Goal: Task Accomplishment & Management: Manage account settings

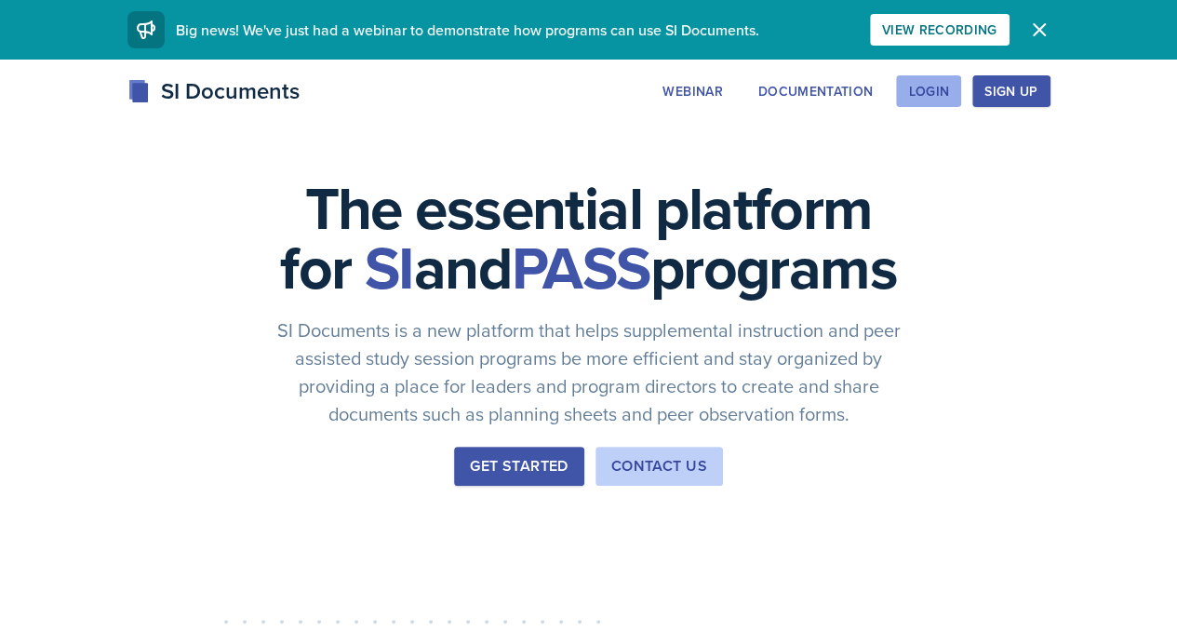
click at [949, 99] on div "Login" at bounding box center [928, 91] width 41 height 15
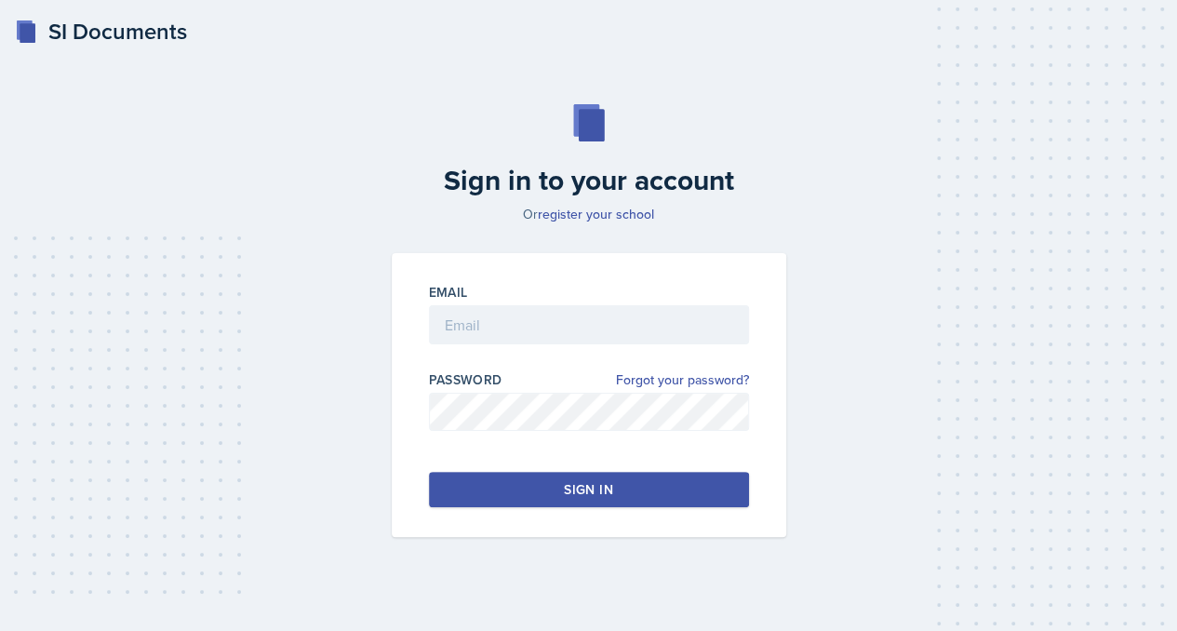
click at [578, 299] on div "Email" at bounding box center [589, 292] width 320 height 19
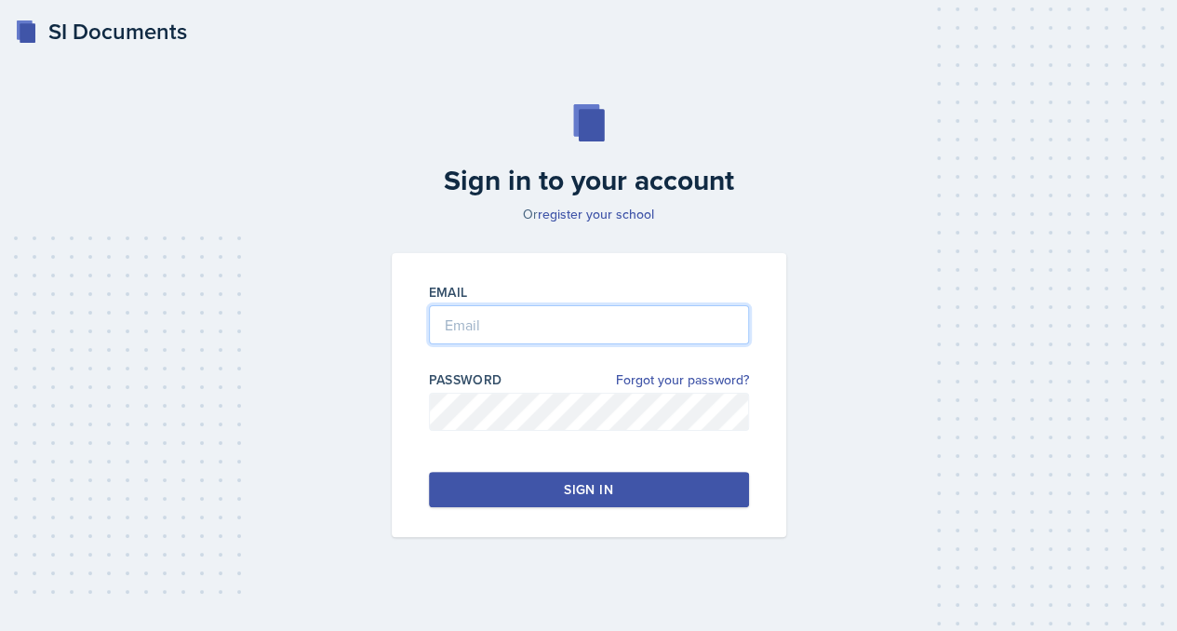
click at [579, 312] on input "email" at bounding box center [589, 324] width 320 height 39
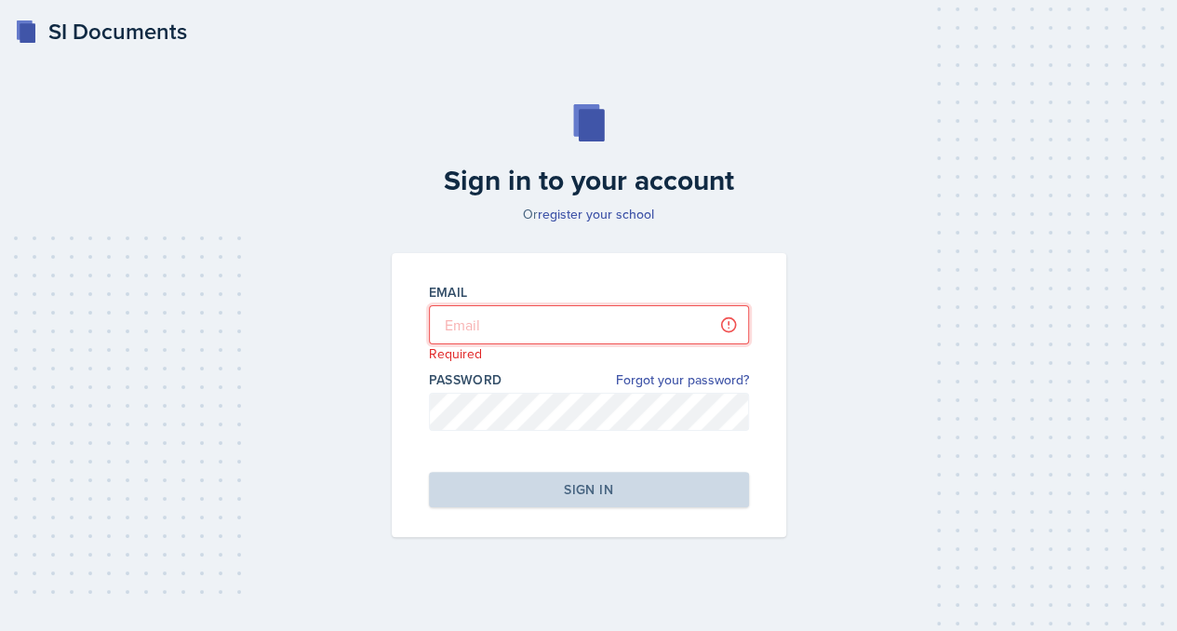
type input "[EMAIL_ADDRESS][DOMAIN_NAME]"
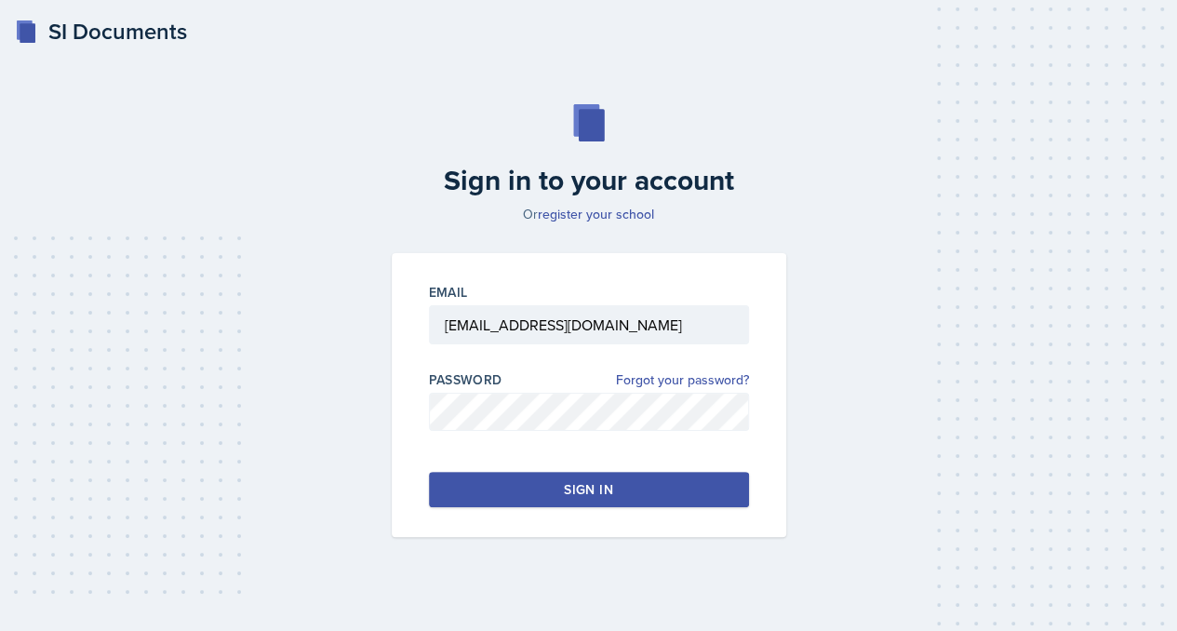
click at [609, 501] on button "Sign in" at bounding box center [589, 489] width 320 height 35
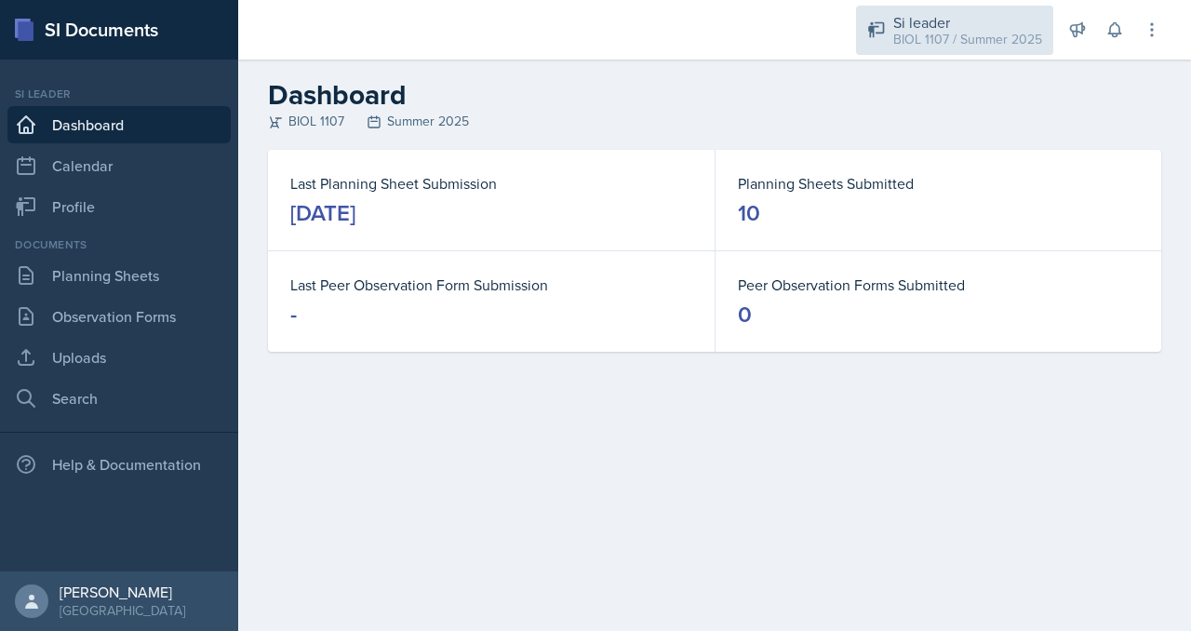
click at [1020, 39] on div "BIOL 1107 / Summer 2025" at bounding box center [967, 40] width 149 height 20
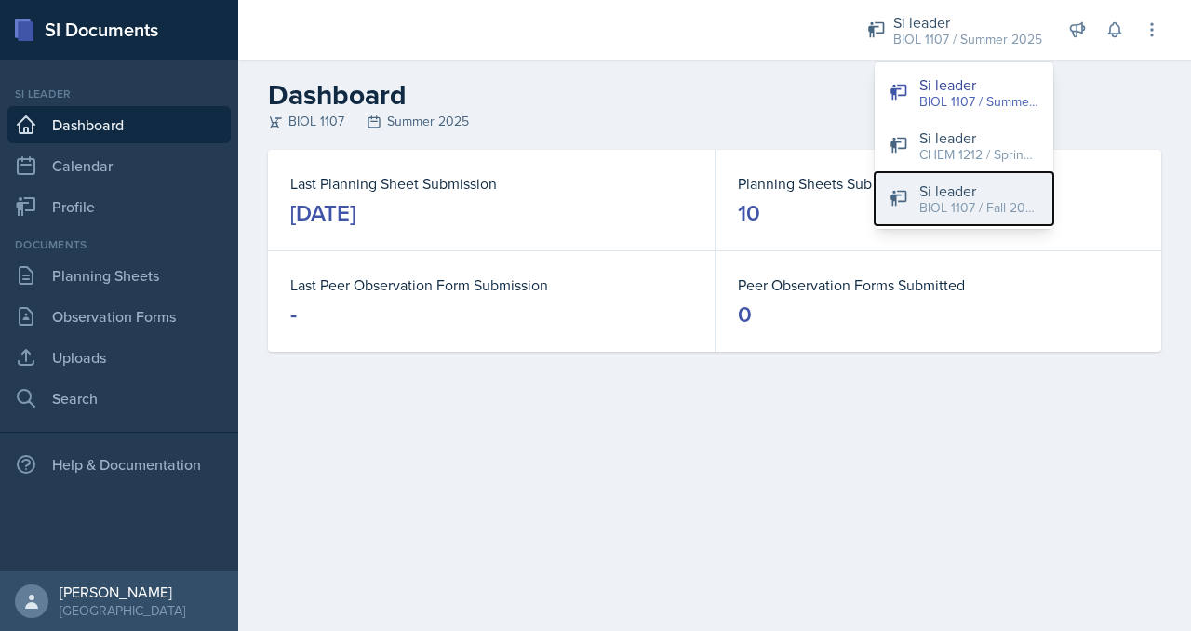
click at [955, 206] on div "BIOL 1107 / Fall 2025" at bounding box center [978, 208] width 119 height 20
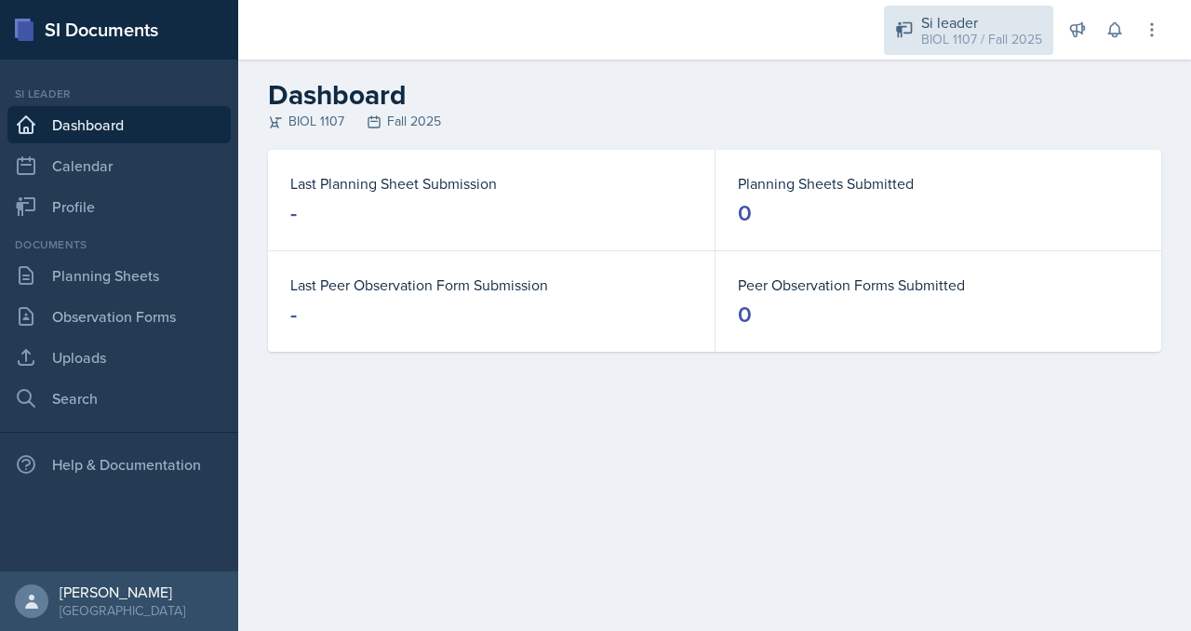
click at [934, 38] on div "BIOL 1107 / Fall 2025" at bounding box center [981, 40] width 121 height 20
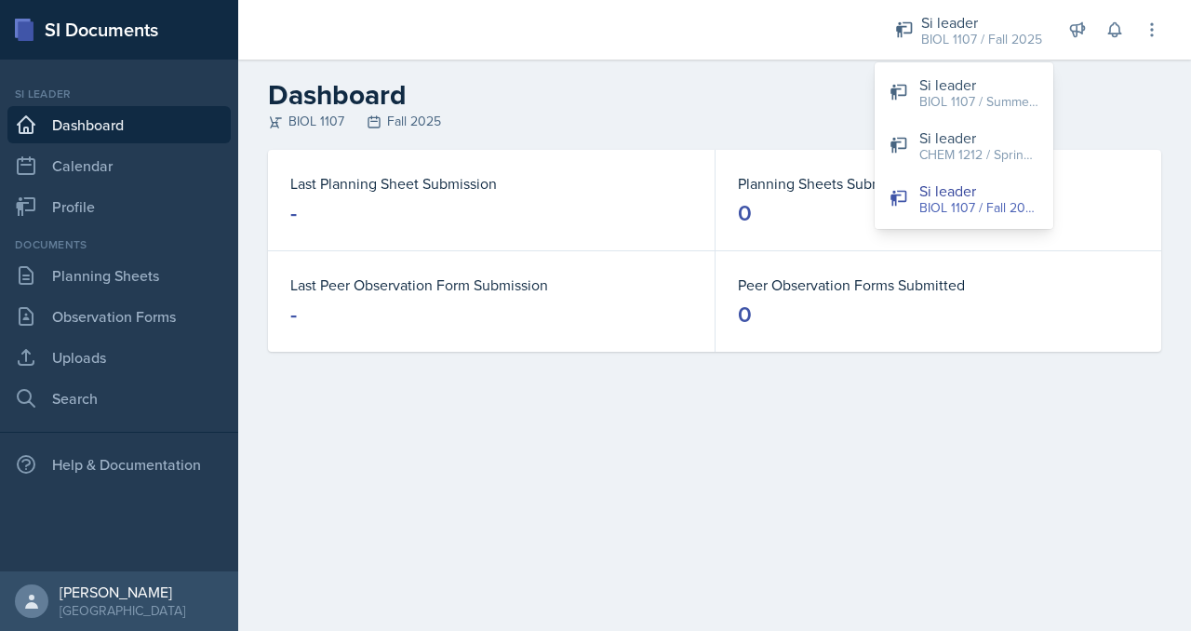
click at [763, 125] on div "BIOL 1107 Fall 2025" at bounding box center [714, 122] width 893 height 20
